Goal: Transaction & Acquisition: Purchase product/service

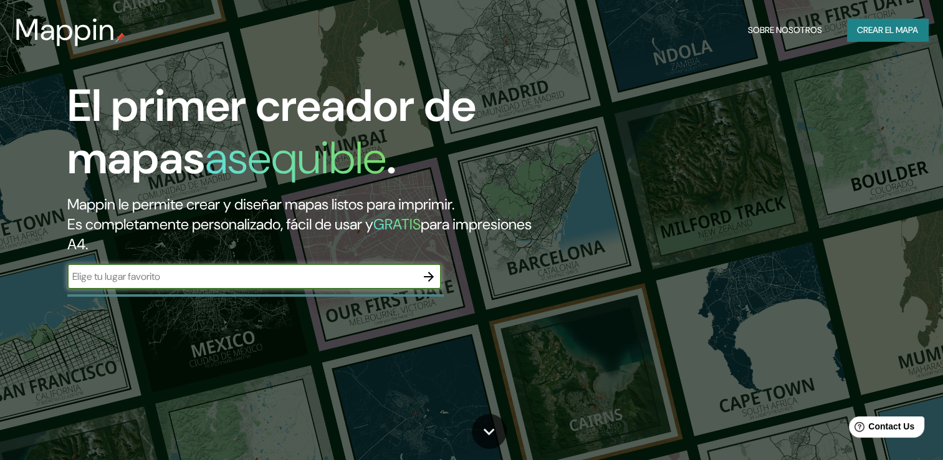
click at [298, 285] on div "​" at bounding box center [254, 276] width 374 height 25
type input "[GEOGRAPHIC_DATA]"
click at [426, 280] on icon "button" at bounding box center [428, 276] width 15 height 15
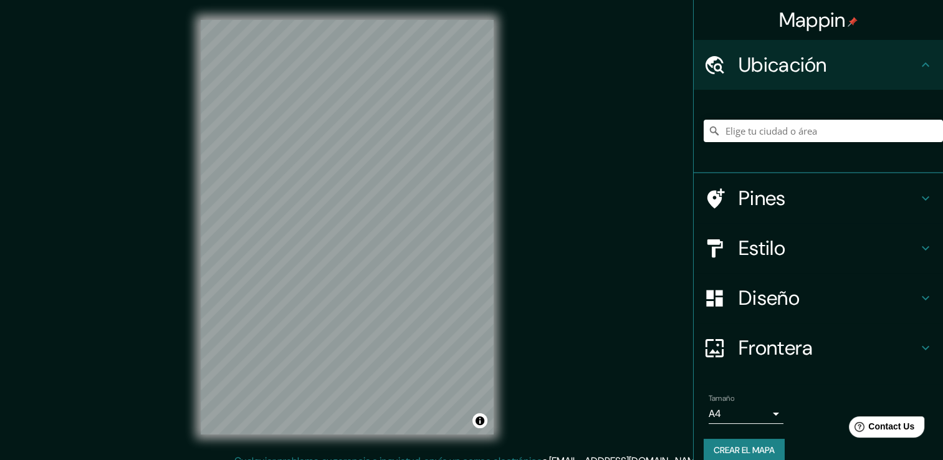
click at [511, 125] on div "© Mapbox © OpenStreetMap Improve this map" at bounding box center [347, 227] width 333 height 454
click at [523, 107] on div "Mappin Ubicación Pines Estilo Diseño Frontera Elige un borde. Sugerencia : pued…" at bounding box center [471, 236] width 943 height 473
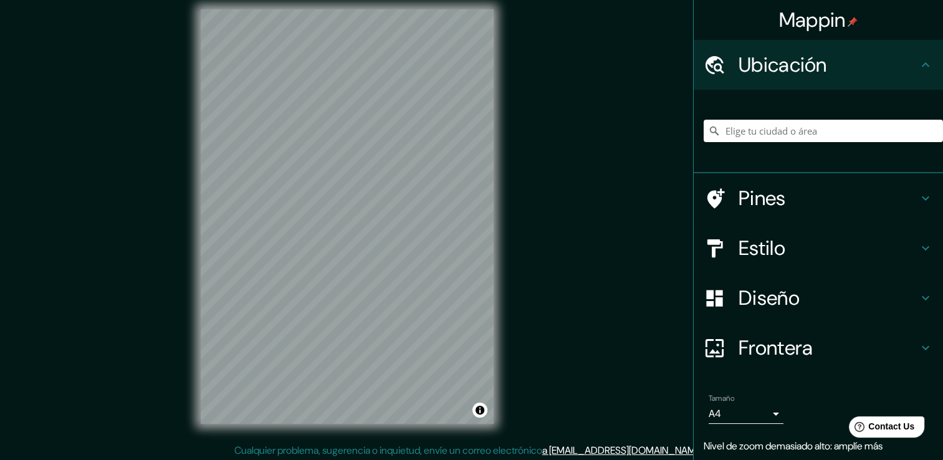
scroll to position [14, 0]
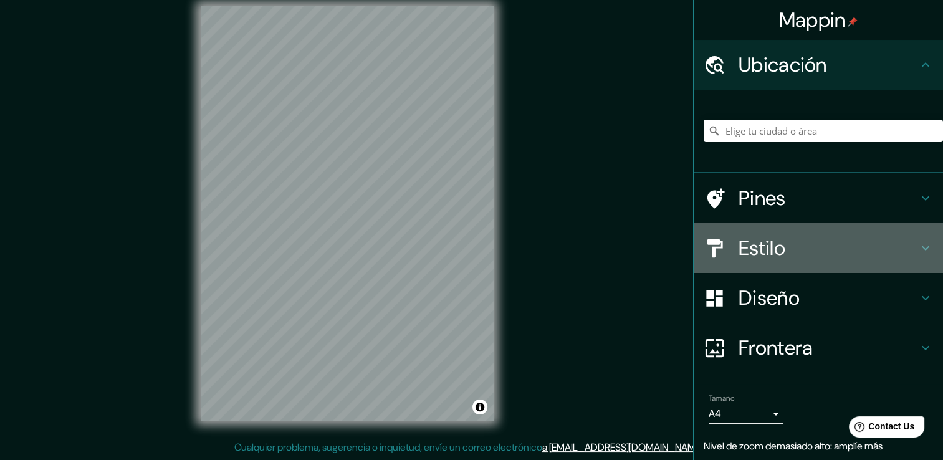
click at [755, 244] on h4 "Estilo" at bounding box center [827, 247] width 179 height 25
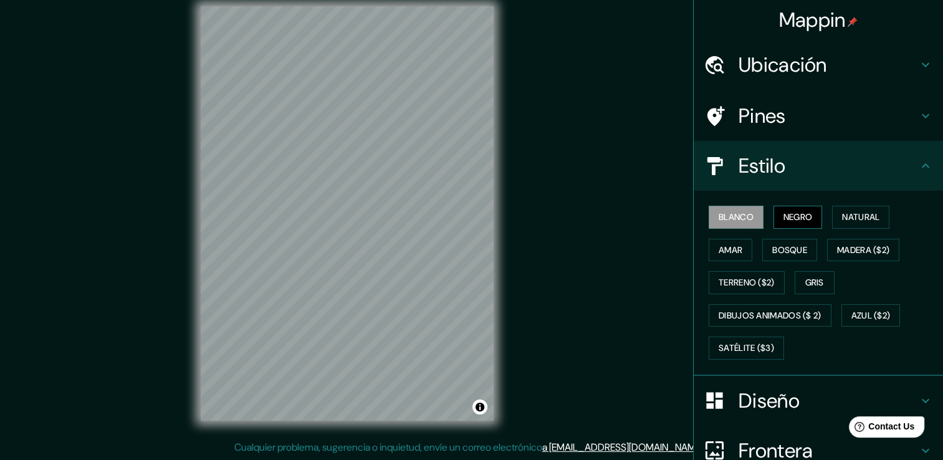
click at [783, 218] on font "Negro" at bounding box center [797, 217] width 29 height 16
click at [730, 249] on font "Amar" at bounding box center [730, 250] width 24 height 16
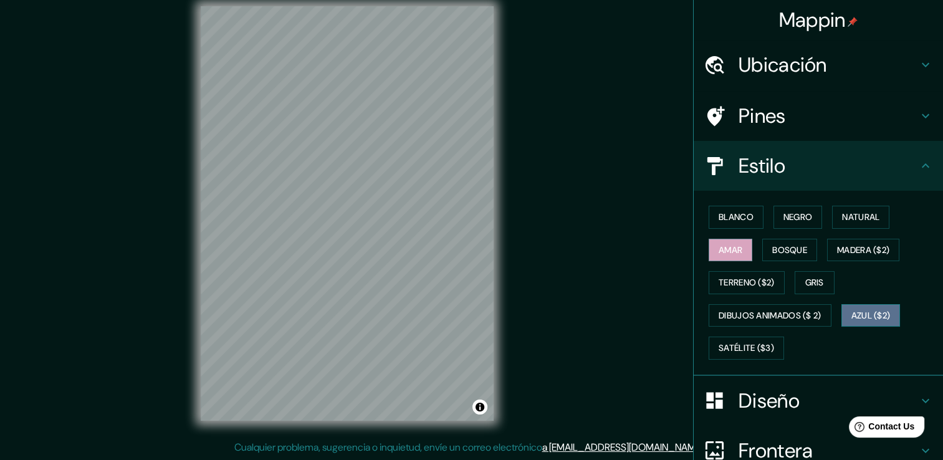
click at [878, 308] on font "Azul ($2)" at bounding box center [870, 316] width 39 height 16
click at [754, 343] on font "Satélite ($3)" at bounding box center [745, 348] width 55 height 16
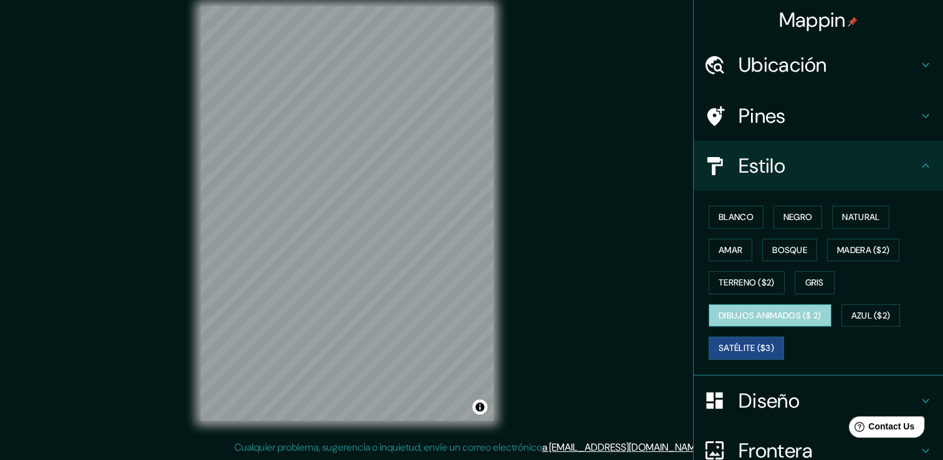
click at [745, 310] on font "Dibujos animados ($ 2)" at bounding box center [769, 316] width 103 height 16
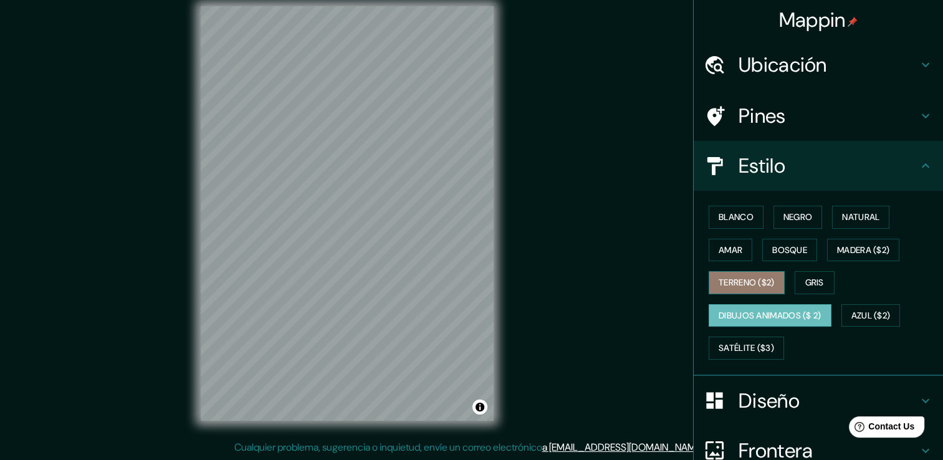
click at [743, 283] on font "Terreno ($2)" at bounding box center [746, 283] width 56 height 16
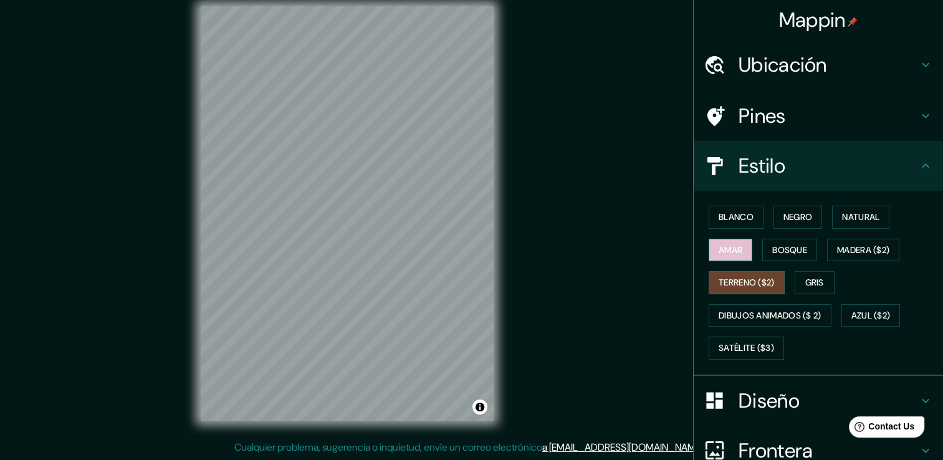
click at [733, 248] on font "Amar" at bounding box center [730, 250] width 24 height 16
click at [762, 246] on button "Bosque" at bounding box center [789, 250] width 55 height 23
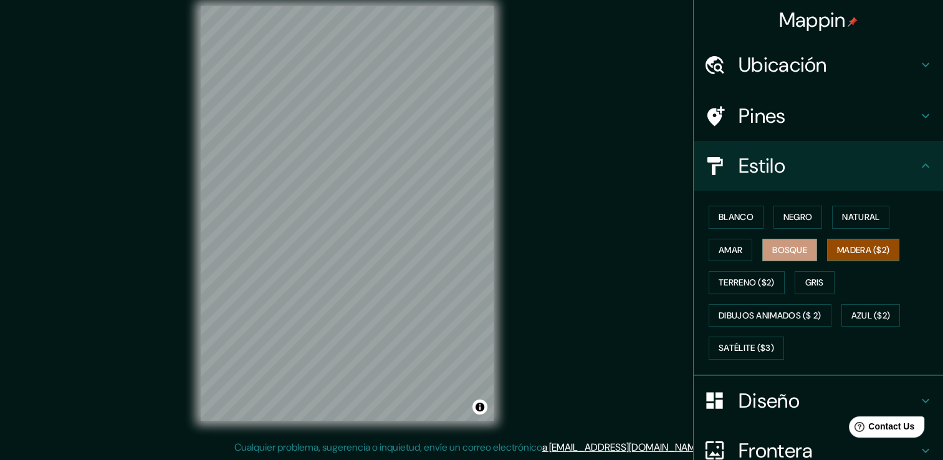
click at [862, 245] on font "Madera ($2)" at bounding box center [863, 250] width 52 height 16
click at [780, 252] on font "Bosque" at bounding box center [789, 250] width 35 height 16
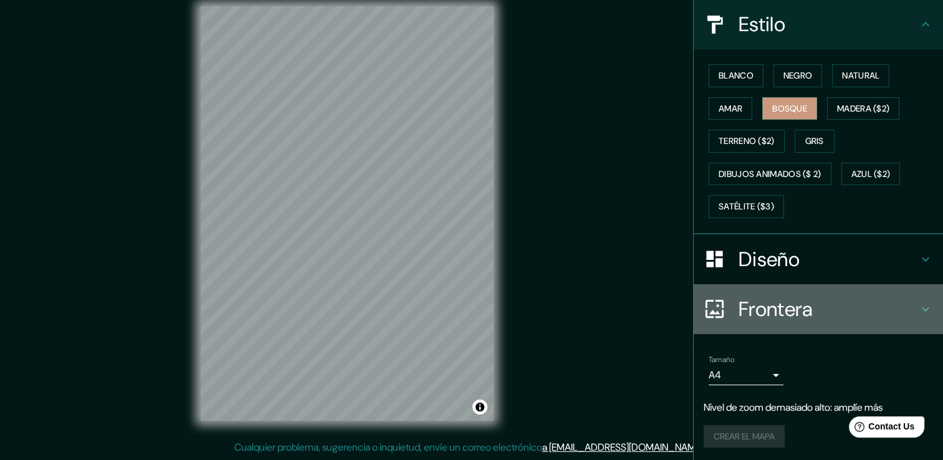
click at [792, 312] on h4 "Frontera" at bounding box center [827, 309] width 179 height 25
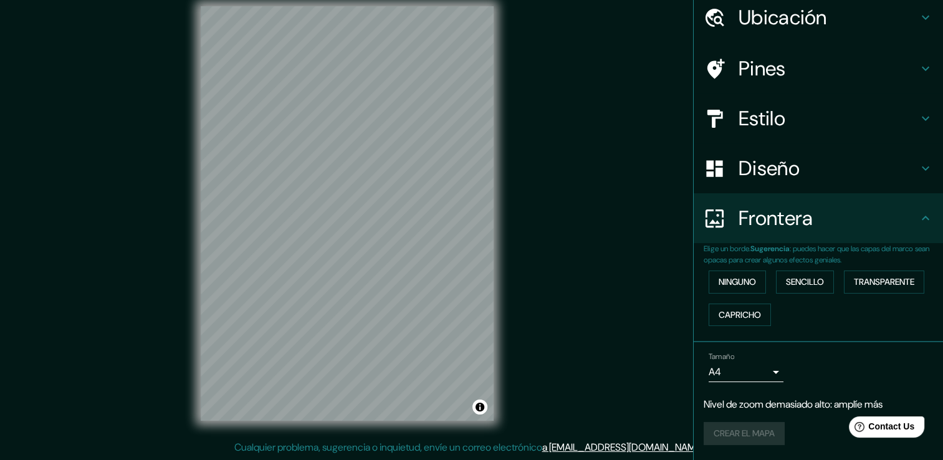
scroll to position [45, 0]
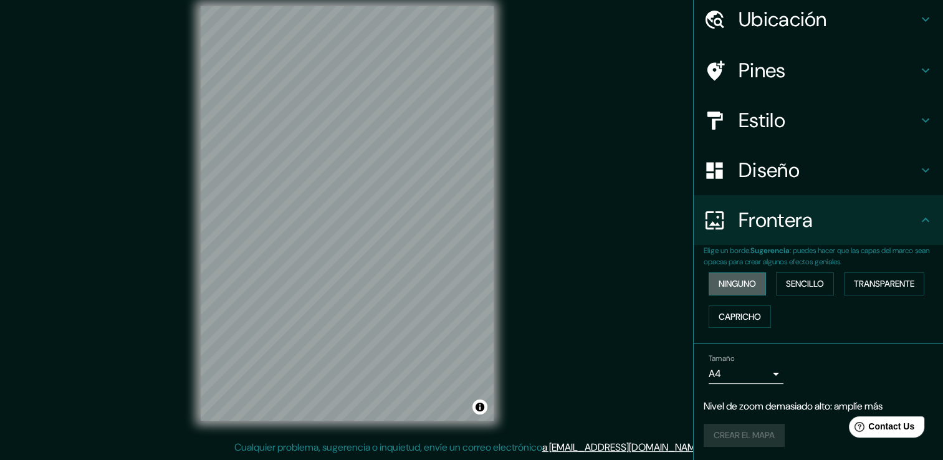
click at [736, 286] on font "Ninguno" at bounding box center [736, 284] width 37 height 16
click at [797, 285] on font "Sencillo" at bounding box center [805, 284] width 38 height 16
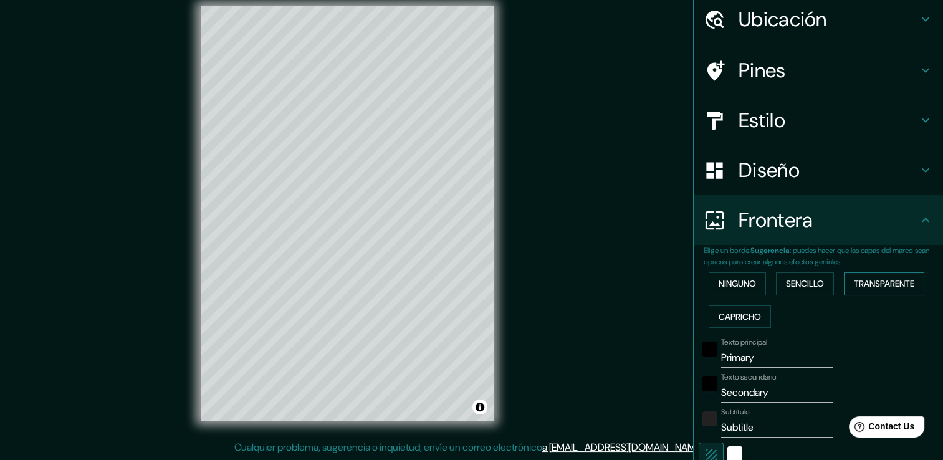
click at [860, 285] on font "Transparente" at bounding box center [883, 284] width 60 height 16
click at [736, 313] on font "Capricho" at bounding box center [739, 317] width 42 height 16
click at [728, 283] on font "Ninguno" at bounding box center [736, 284] width 37 height 16
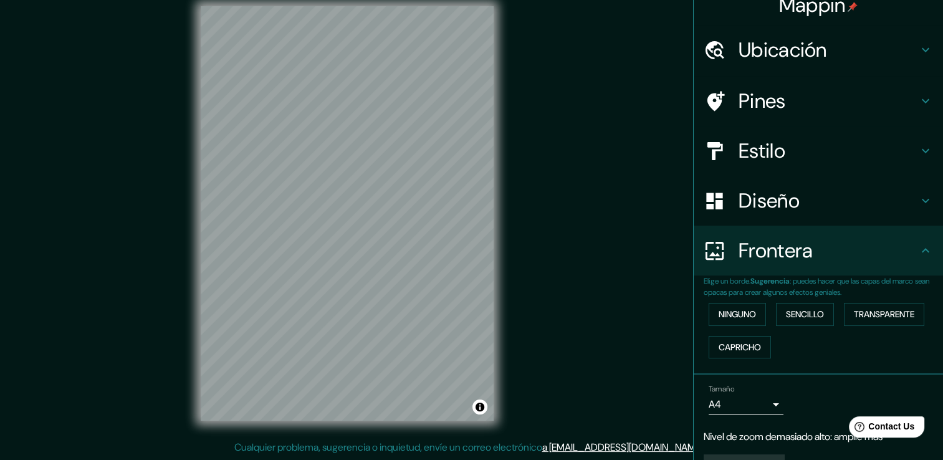
scroll to position [0, 0]
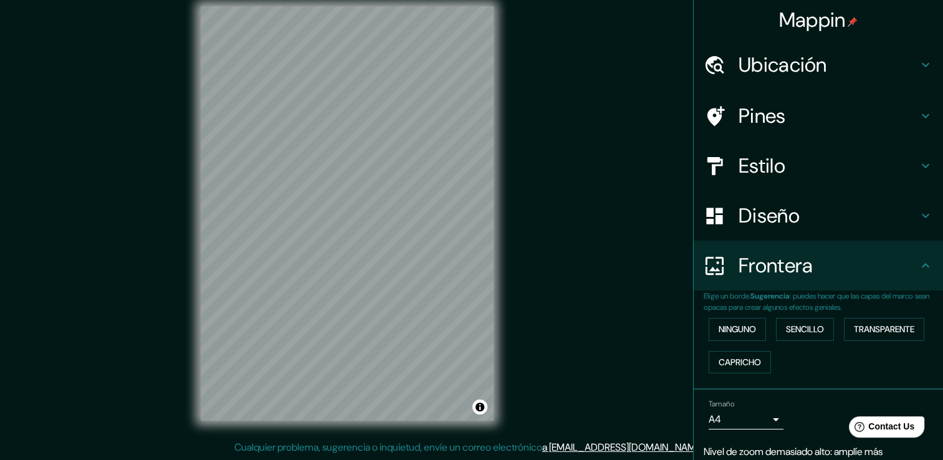
click at [765, 174] on h4 "Estilo" at bounding box center [827, 165] width 179 height 25
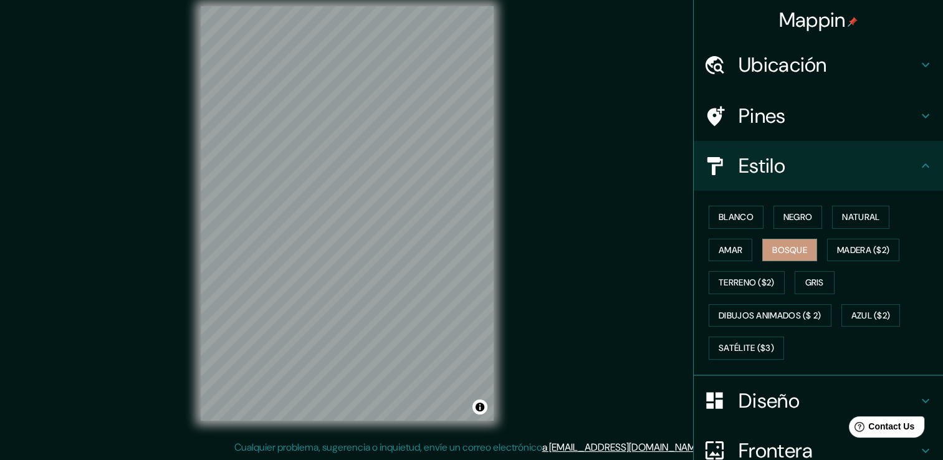
click at [742, 167] on h4 "Estilo" at bounding box center [827, 165] width 179 height 25
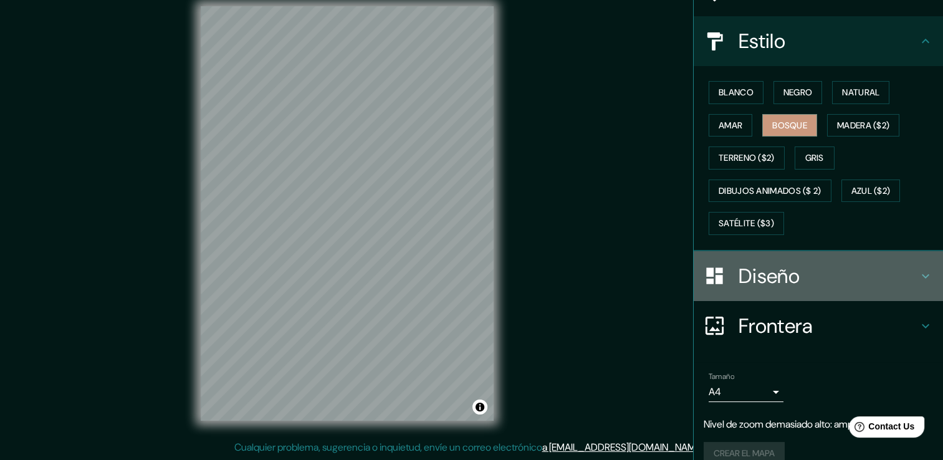
click at [781, 278] on h4 "Diseño" at bounding box center [827, 276] width 179 height 25
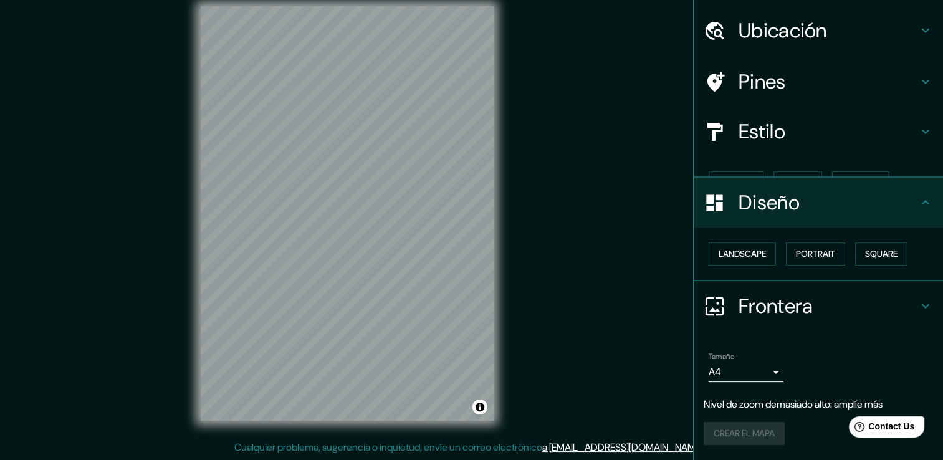
scroll to position [12, 0]
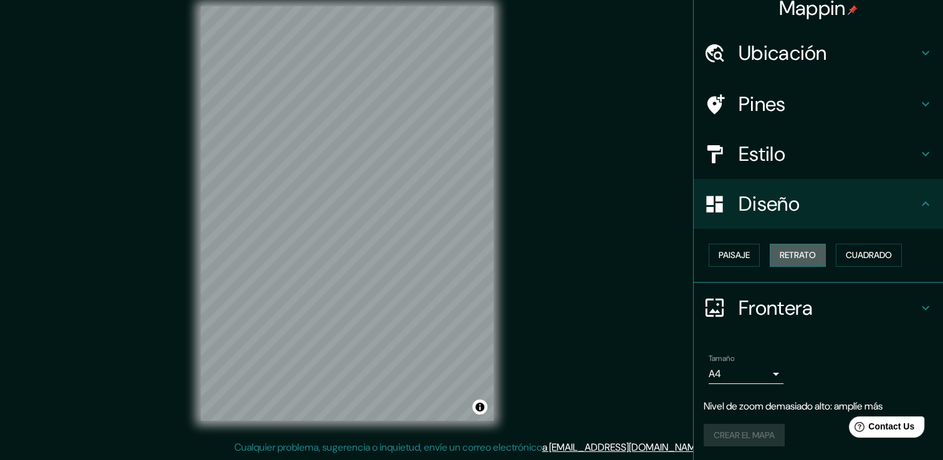
click at [785, 250] on font "Retrato" at bounding box center [797, 255] width 36 height 16
click at [725, 254] on font "Paisaje" at bounding box center [733, 255] width 31 height 16
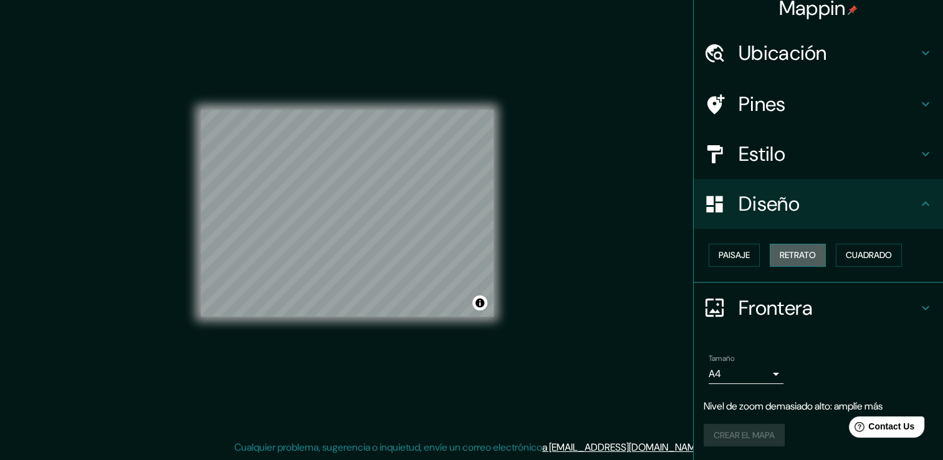
click at [787, 254] on font "Retrato" at bounding box center [797, 255] width 36 height 16
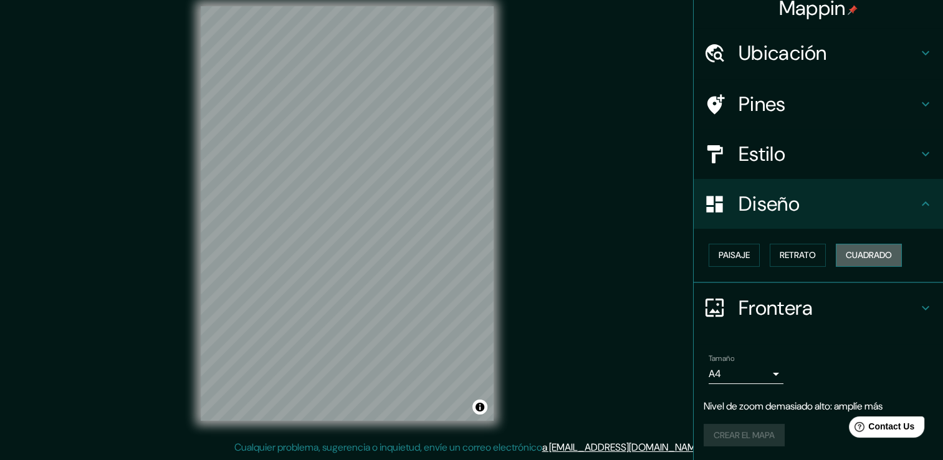
click at [853, 255] on font "Cuadrado" at bounding box center [868, 255] width 46 height 16
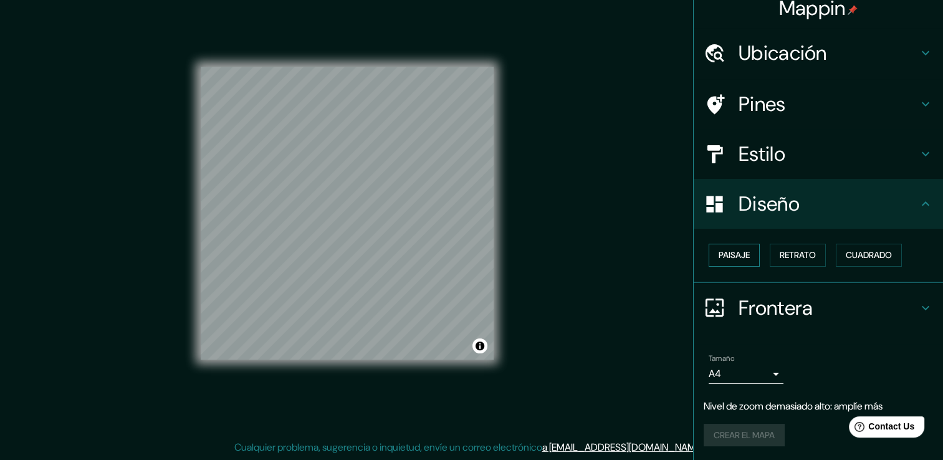
click at [722, 254] on font "Paisaje" at bounding box center [733, 255] width 31 height 16
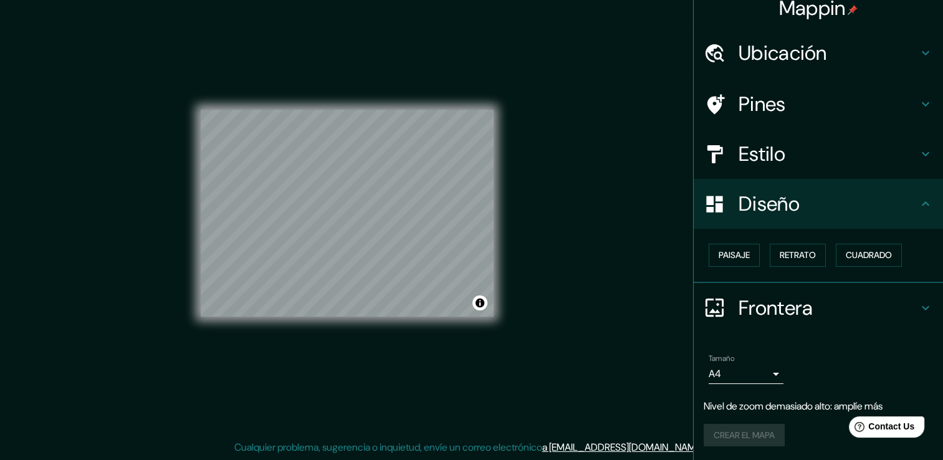
click at [563, 220] on div "Mappin Ubicación Pines Estilo Diseño Paisaje Retrato Cuadrado Frontera Elige un…" at bounding box center [471, 222] width 943 height 473
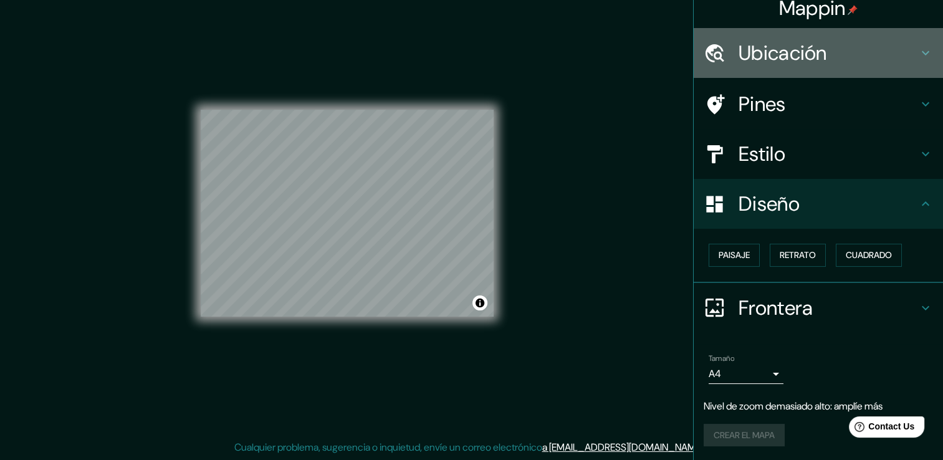
click at [780, 60] on h4 "Ubicación" at bounding box center [827, 52] width 179 height 25
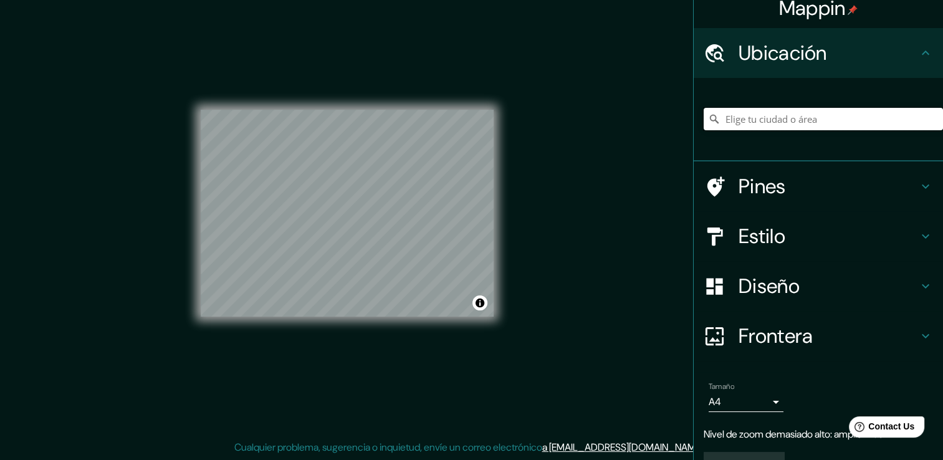
click at [772, 121] on input "Elige tu ciudad o área" at bounding box center [822, 119] width 239 height 22
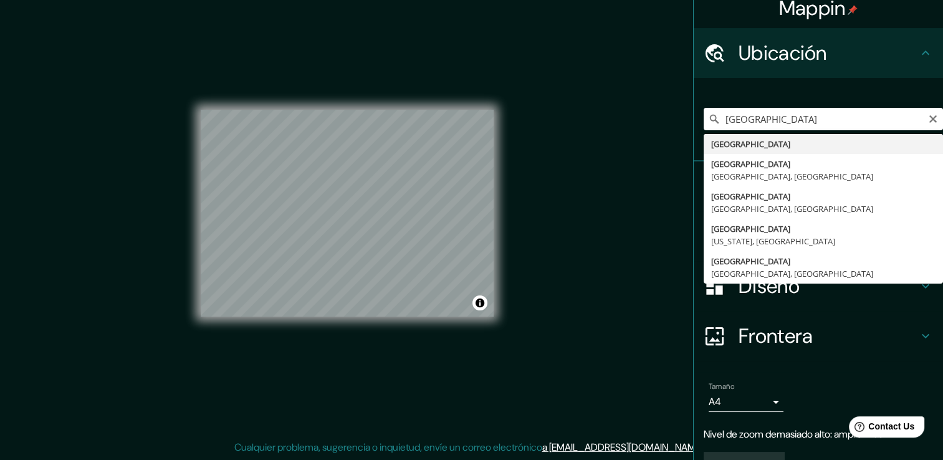
type input "[GEOGRAPHIC_DATA]"
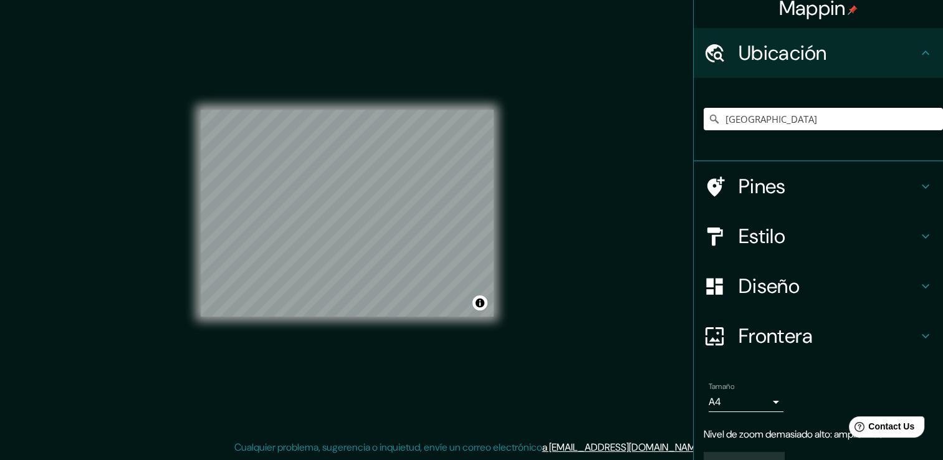
click at [580, 227] on div "Mappin Ubicación [GEOGRAPHIC_DATA] Pines Estilo Diseño Frontera Elige un borde.…" at bounding box center [471, 222] width 943 height 473
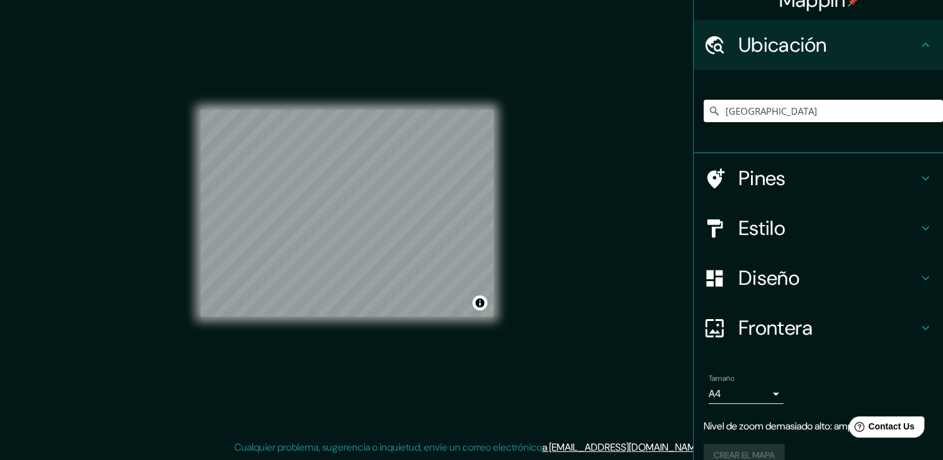
scroll to position [0, 0]
